Goal: Find specific page/section: Find specific page/section

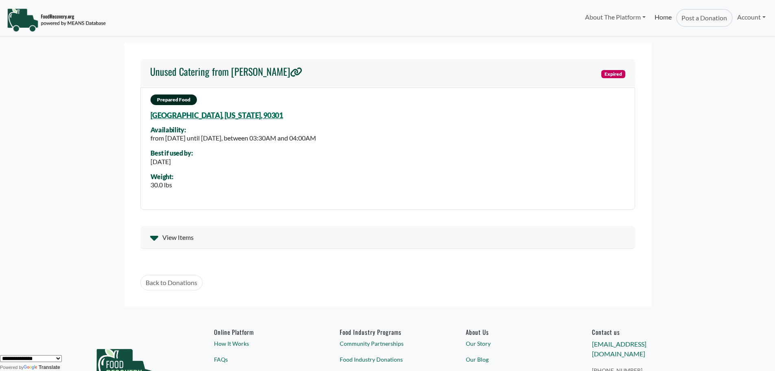
click at [667, 18] on link "Home" at bounding box center [663, 18] width 26 height 18
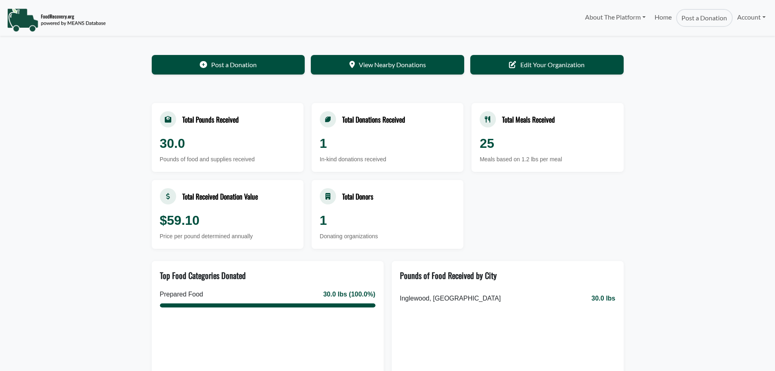
select select "Language Translate Widget"
click at [407, 74] on link "View Nearby Donations" at bounding box center [387, 64] width 153 height 20
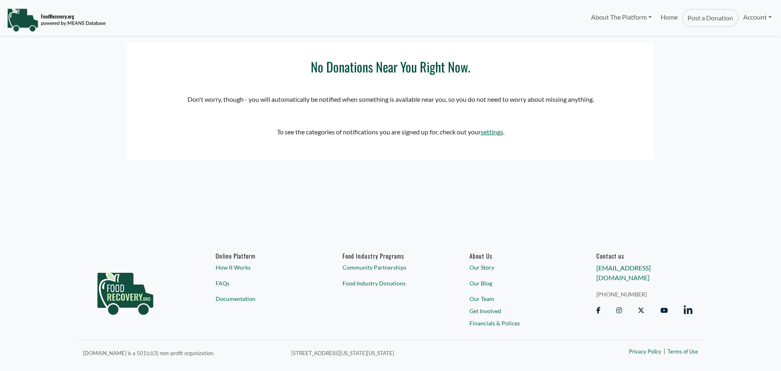
select select "Language Translate Widget"
